Goal: Navigation & Orientation: Find specific page/section

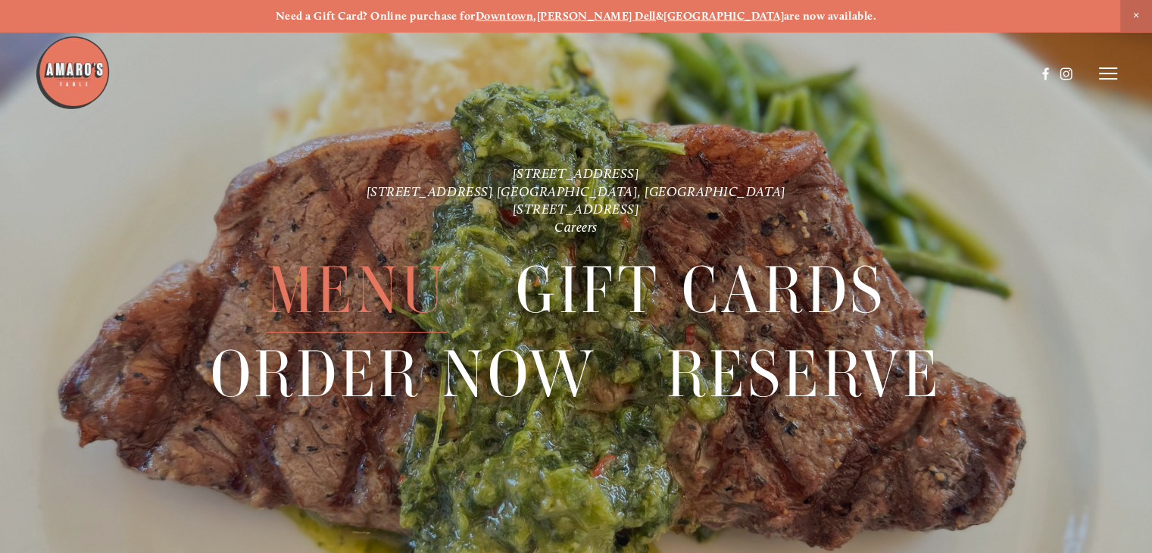
click at [365, 288] on span "Menu" at bounding box center [357, 290] width 180 height 84
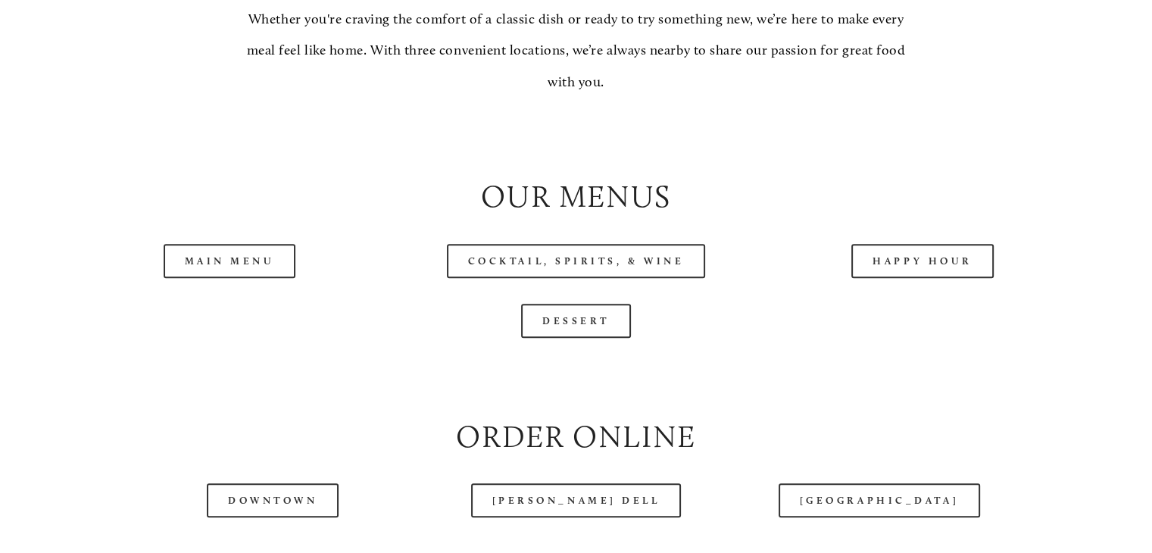
scroll to position [1531, 0]
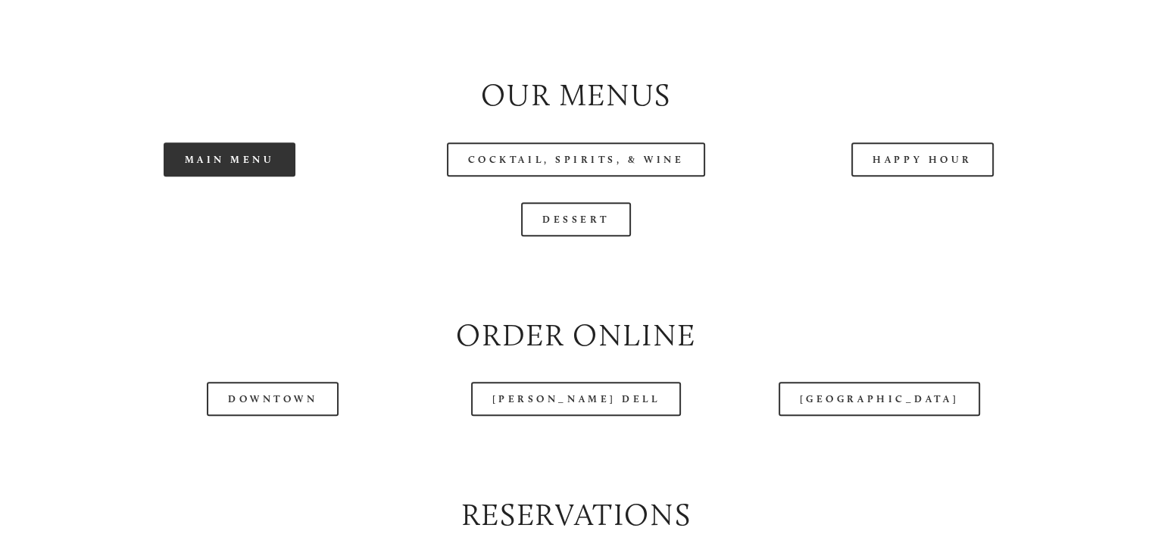
click at [260, 176] on link "Main Menu" at bounding box center [230, 159] width 133 height 34
